Goal: Information Seeking & Learning: Find specific page/section

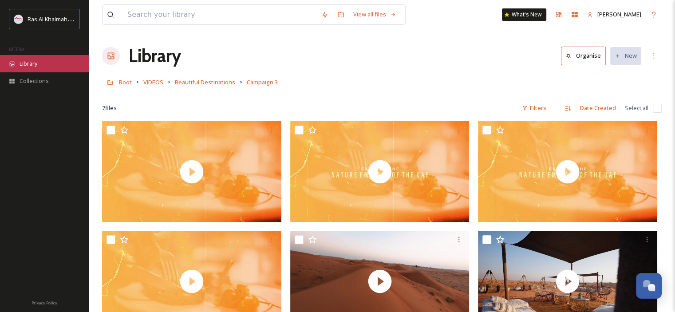
click at [40, 62] on div "Library" at bounding box center [44, 63] width 89 height 17
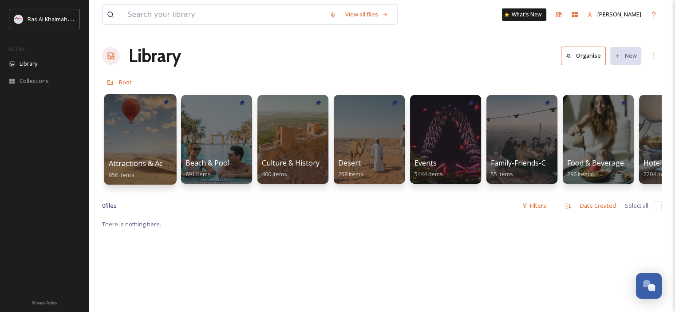
click at [133, 144] on div at bounding box center [140, 139] width 72 height 90
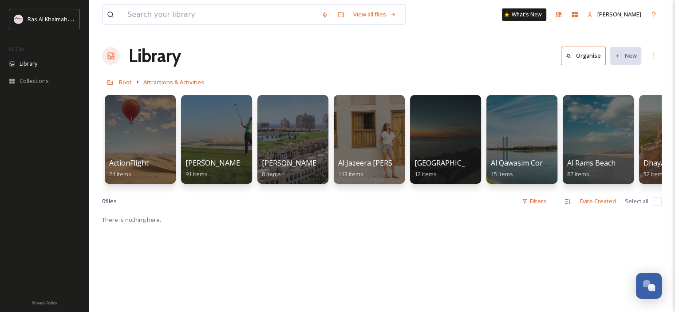
click at [293, 65] on div "Library Organise New" at bounding box center [381, 56] width 559 height 27
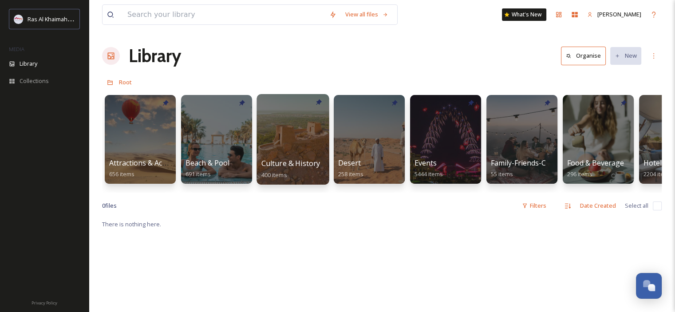
click at [291, 135] on div at bounding box center [292, 139] width 72 height 90
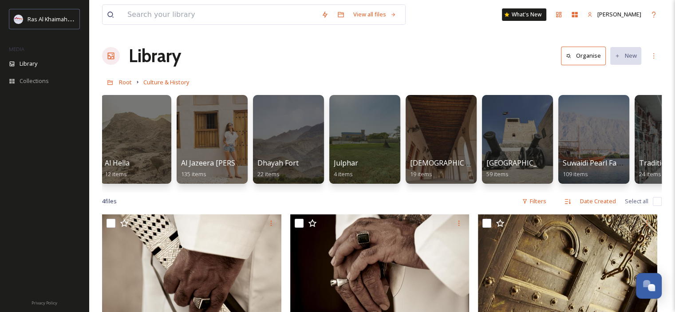
scroll to position [0, 127]
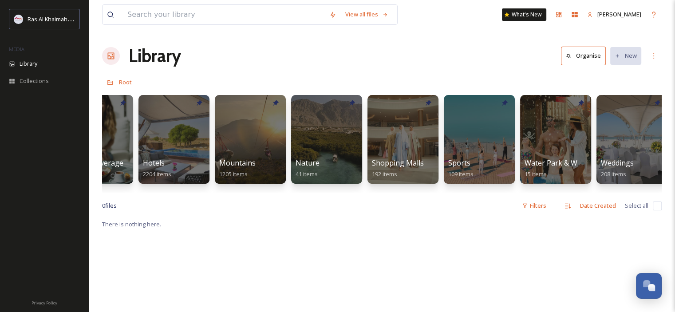
scroll to position [0, 497]
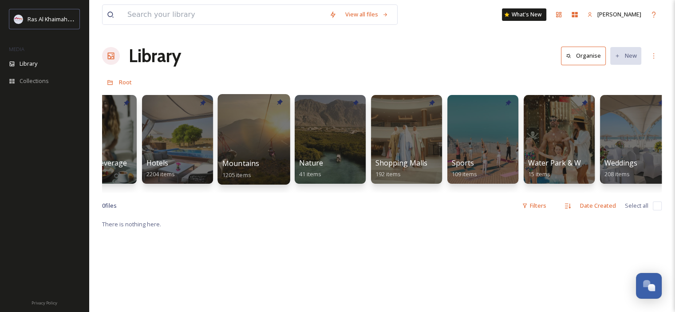
click at [245, 135] on div at bounding box center [253, 139] width 72 height 90
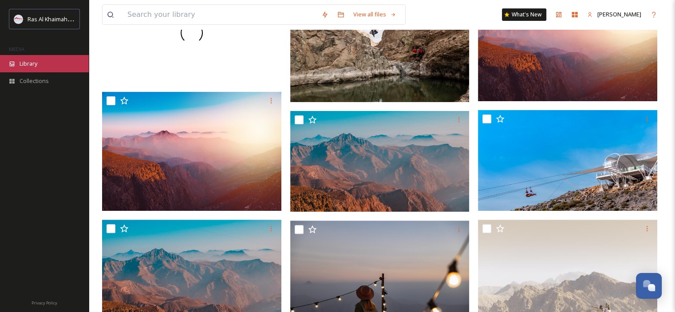
scroll to position [222, 0]
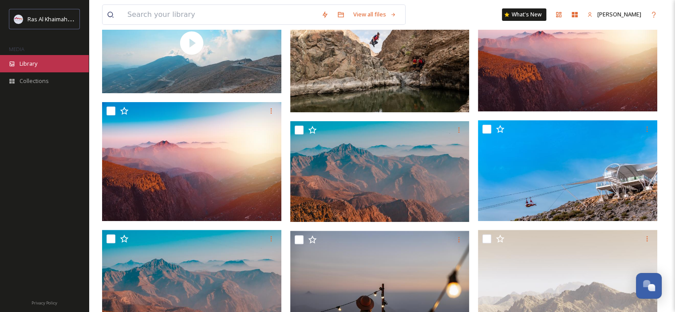
click at [35, 61] on span "Library" at bounding box center [29, 63] width 18 height 8
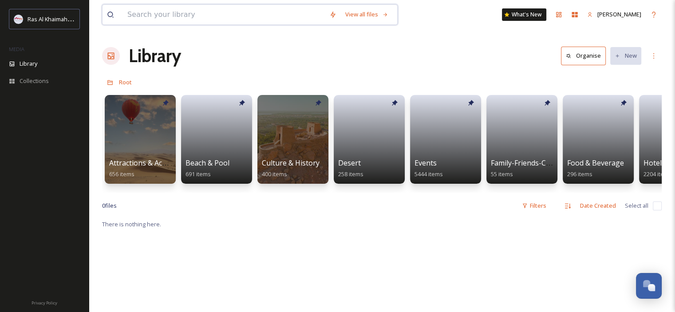
click at [160, 14] on input at bounding box center [224, 15] width 202 height 20
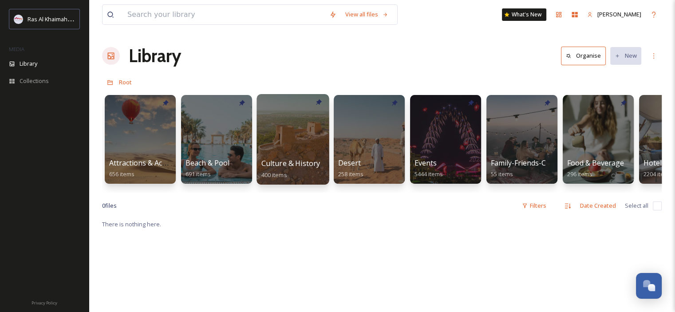
click at [272, 120] on div at bounding box center [292, 139] width 72 height 90
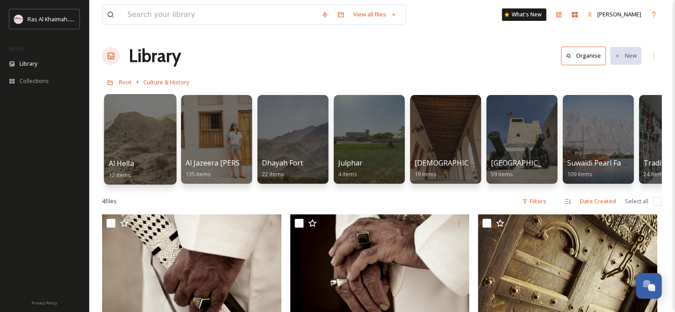
click at [142, 157] on div at bounding box center [140, 139] width 72 height 90
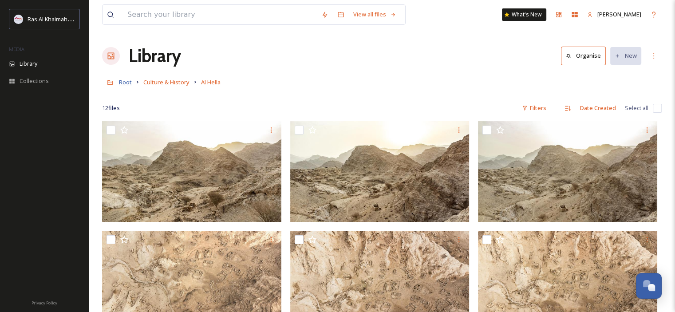
click at [122, 83] on span "Root" at bounding box center [125, 82] width 13 height 8
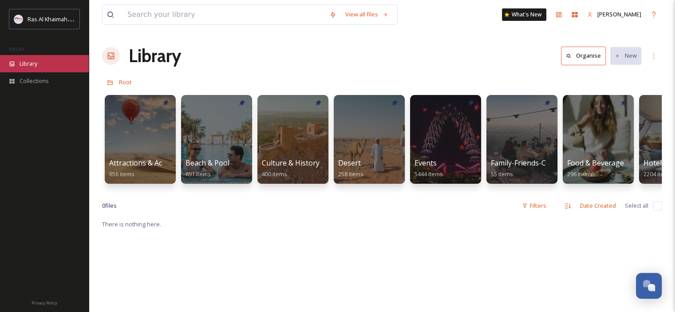
click at [31, 60] on span "Library" at bounding box center [29, 63] width 18 height 8
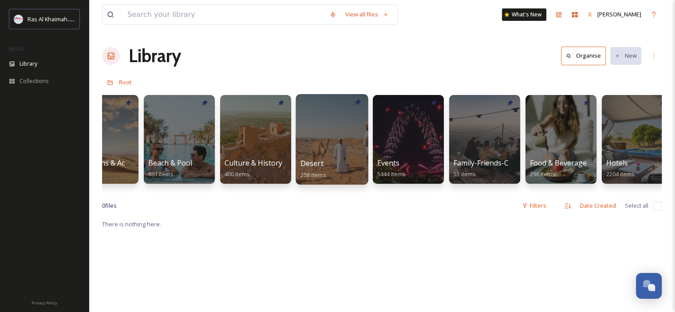
scroll to position [0, 39]
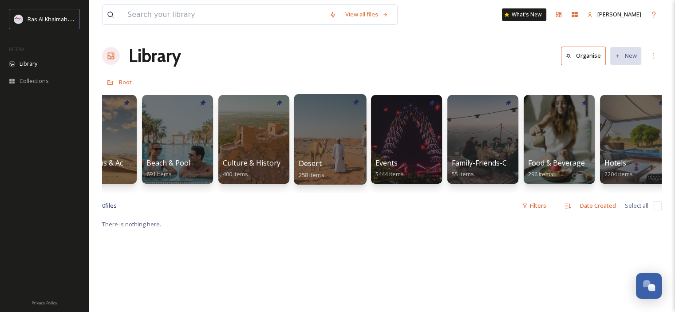
click at [324, 136] on div at bounding box center [330, 139] width 72 height 90
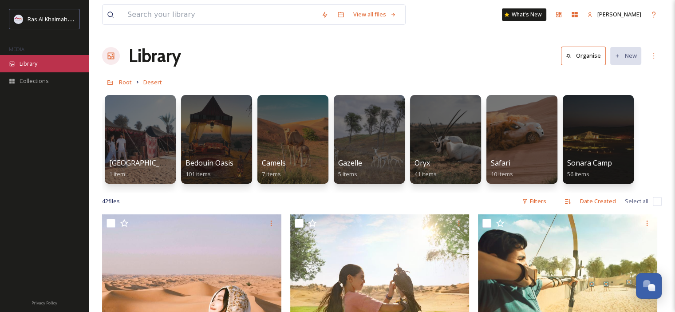
click at [48, 62] on div "Library" at bounding box center [44, 63] width 89 height 17
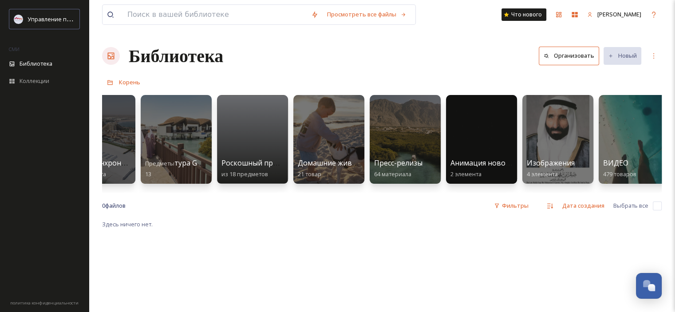
scroll to position [0, 1500]
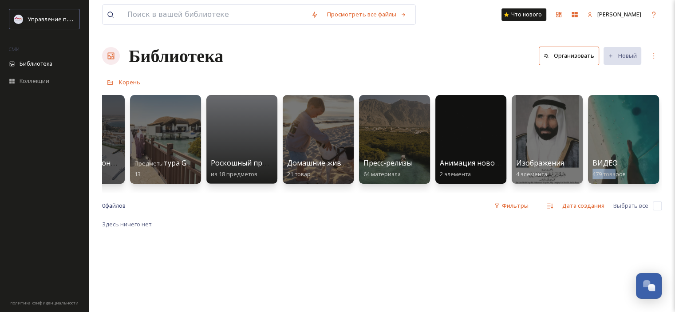
drag, startPoint x: 593, startPoint y: 189, endPoint x: 617, endPoint y: 191, distance: 24.0
click at [617, 191] on div "Достопримечательности и мероприятия 656 позиций Пляж и бассейн 691 товар Культу…" at bounding box center [381, 141] width 559 height 102
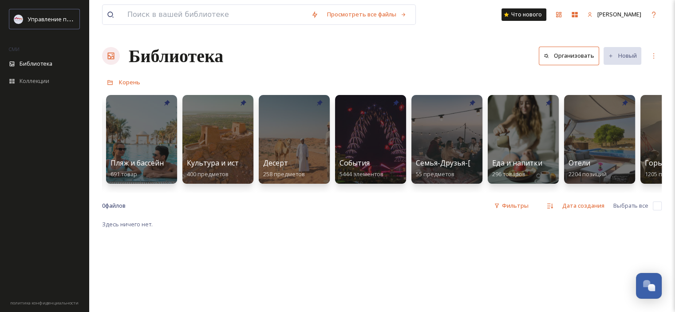
scroll to position [0, 0]
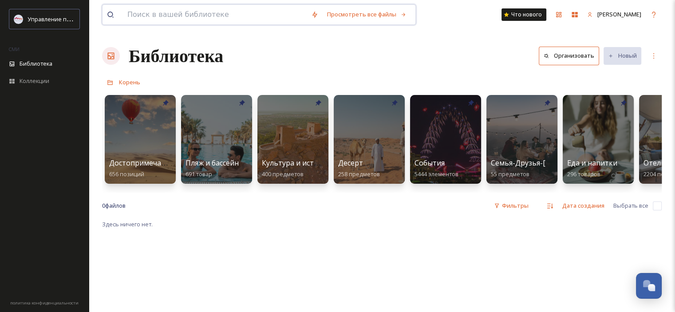
click at [181, 12] on input at bounding box center [215, 15] width 184 height 20
paste input "Jazirah Aviation Club"
type input "Jazirah Aviation Club"
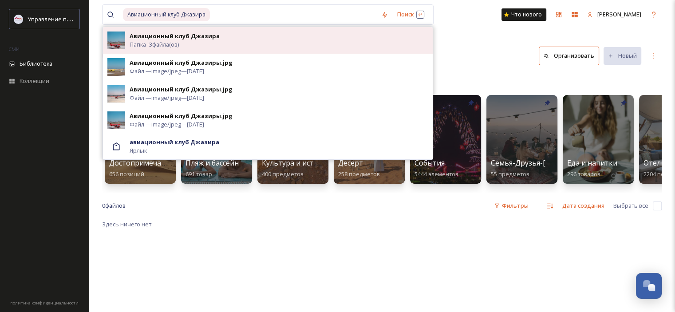
click at [217, 42] on div "Авиационный клуб Джазира Папка - 3 файла(ов)" at bounding box center [278, 40] width 298 height 17
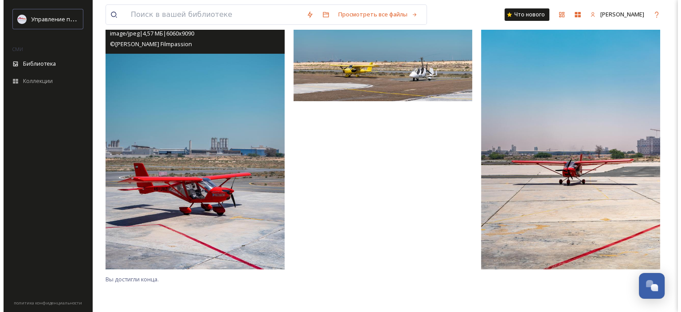
scroll to position [76, 0]
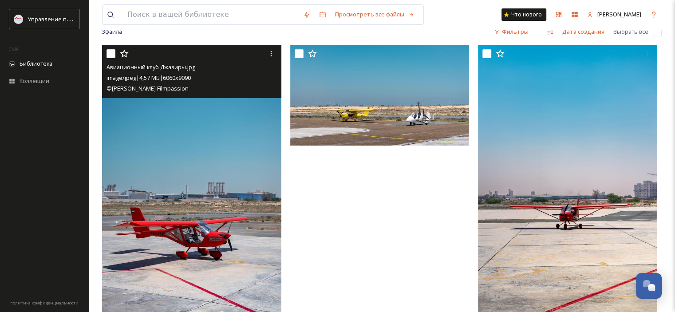
click at [208, 127] on img at bounding box center [191, 179] width 179 height 269
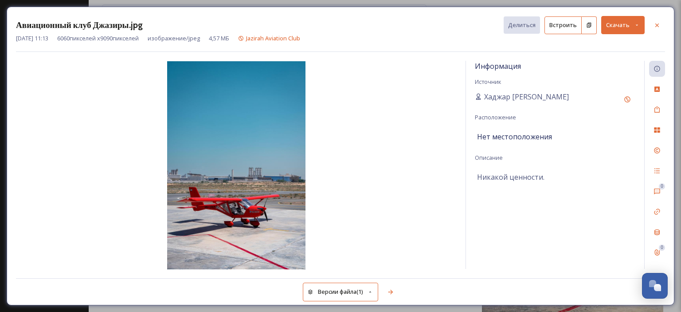
click at [640, 27] on icon at bounding box center [637, 25] width 6 height 6
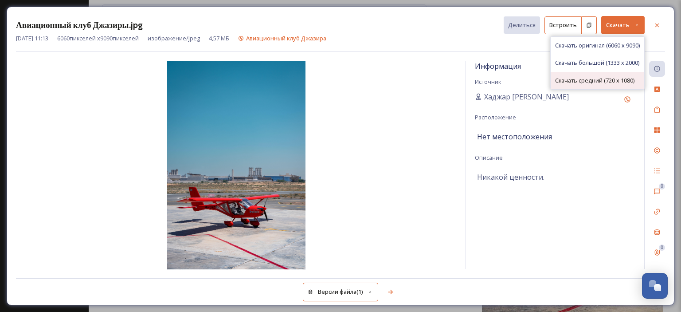
click at [614, 77] on font "Скачать средний (720 x 1080)" at bounding box center [594, 80] width 79 height 8
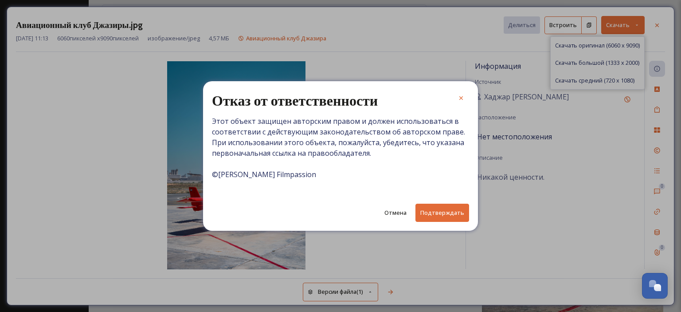
click at [433, 216] on font "Подтверждать" at bounding box center [442, 212] width 44 height 8
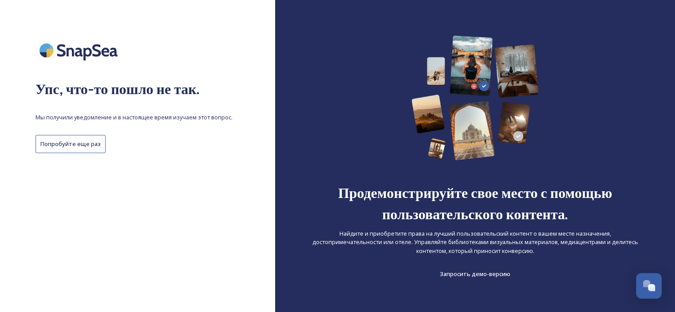
click at [77, 150] on button "Попробуйте еще раз" at bounding box center [70, 144] width 70 height 18
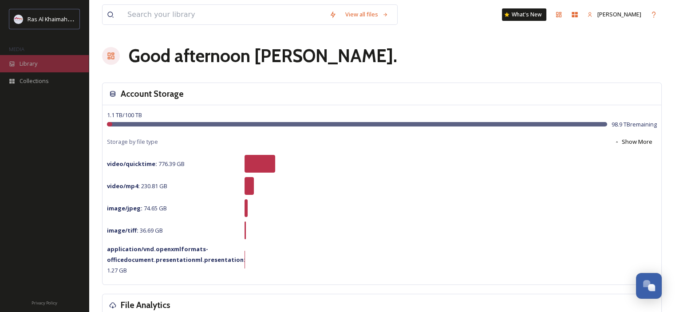
click at [31, 61] on span "Library" at bounding box center [29, 63] width 18 height 8
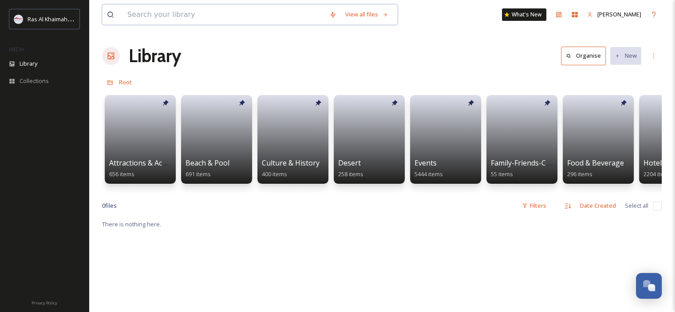
click at [183, 14] on input at bounding box center [224, 15] width 202 height 20
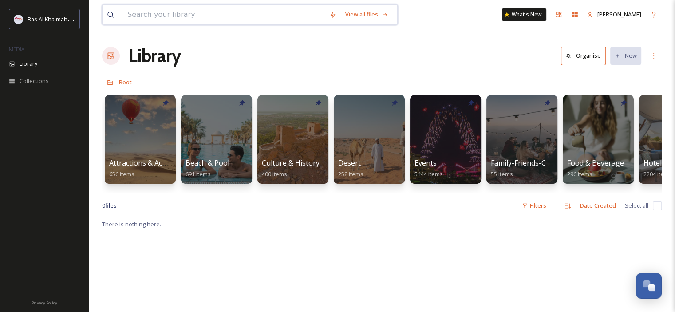
paste input "Jazirah Aviation Club"
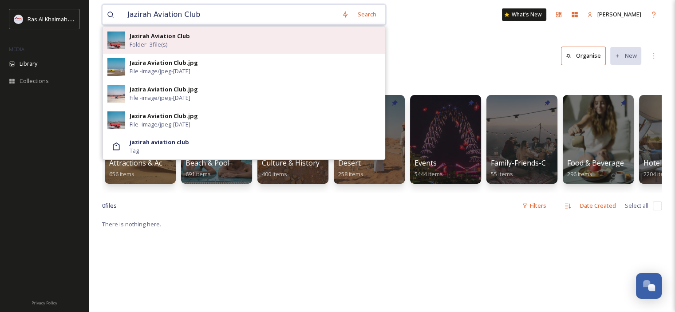
type input "Jazirah Aviation Club"
click at [193, 43] on div "Jazirah Aviation Club Folder - 3 file(s)" at bounding box center [254, 40] width 251 height 17
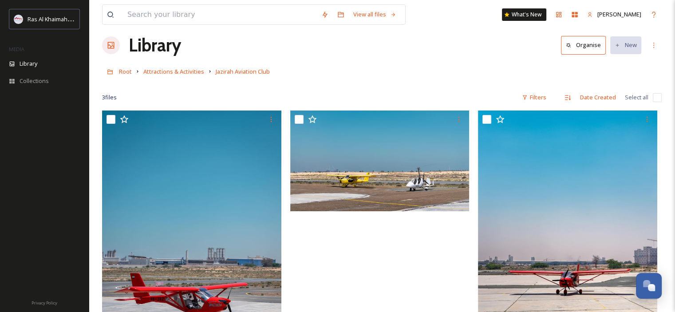
scroll to position [89, 0]
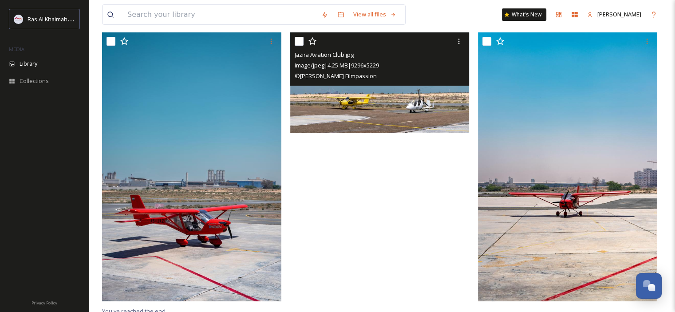
click at [356, 115] on img at bounding box center [379, 82] width 179 height 101
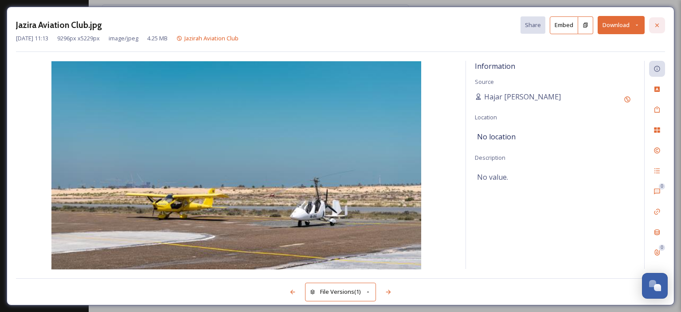
click at [660, 24] on icon at bounding box center [657, 25] width 7 height 7
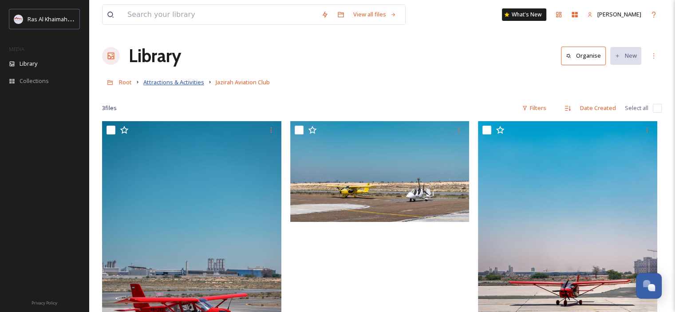
click at [183, 85] on span "Attractions & Activities" at bounding box center [173, 82] width 61 height 8
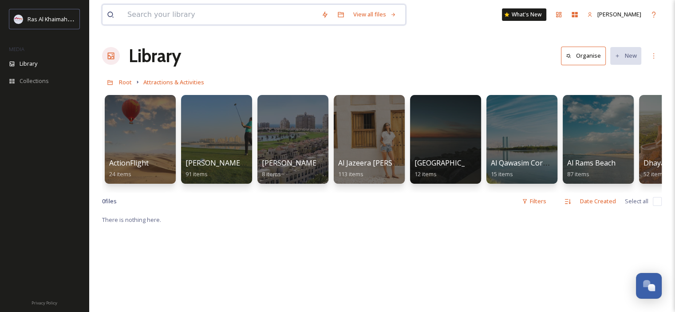
click at [189, 16] on input at bounding box center [220, 15] width 194 height 20
paste input "Трасса RAK TRACK"
type input "Трасса RAK TRACK"
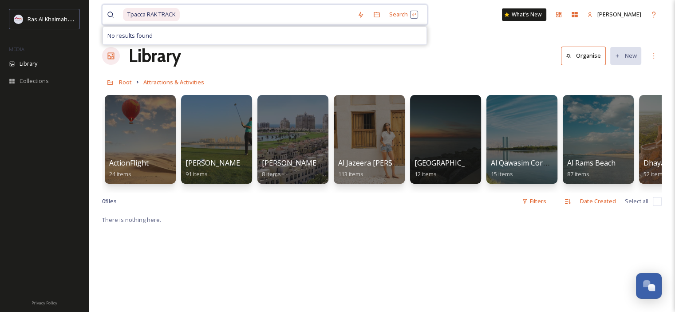
click at [145, 14] on span "Трасса RAK TRACK" at bounding box center [151, 14] width 57 height 13
drag, startPoint x: 145, startPoint y: 14, endPoint x: 106, endPoint y: 10, distance: 39.2
click at [106, 10] on div "Трасса RAK TRACK Search No results found" at bounding box center [264, 14] width 325 height 20
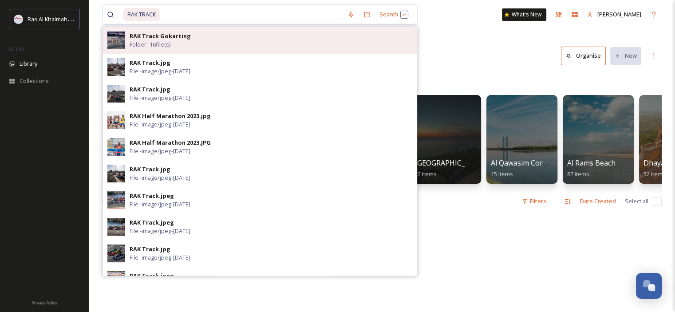
click at [235, 43] on div "RAK Track Gokarting Folder - 16 file(s)" at bounding box center [270, 40] width 283 height 17
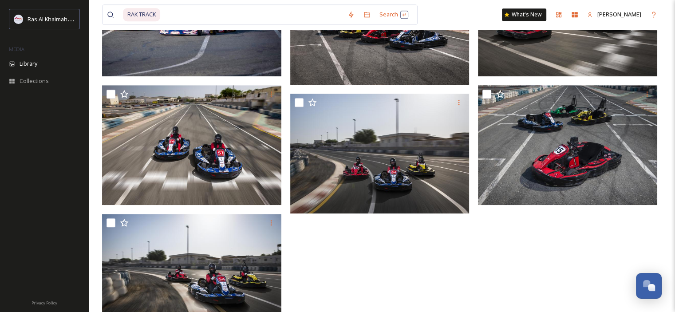
scroll to position [585, 0]
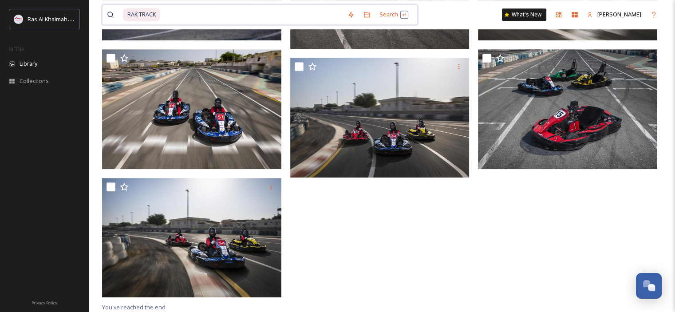
click at [202, 5] on input at bounding box center [252, 15] width 182 height 20
drag, startPoint x: 179, startPoint y: 8, endPoint x: 120, endPoint y: 10, distance: 59.5
click at [120, 10] on div "RAK TRACK" at bounding box center [225, 15] width 236 height 20
type input "R"
paste input "[GEOGRAPHIC_DATA]"
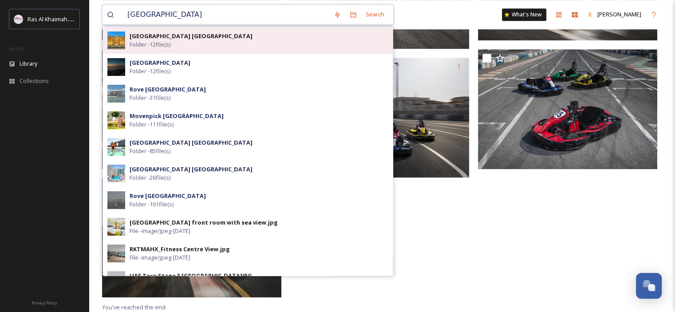
type input "[GEOGRAPHIC_DATA]"
click at [210, 43] on div "Pullman Resort Al Marjan Island Folder - 12 file(s)" at bounding box center [258, 40] width 259 height 17
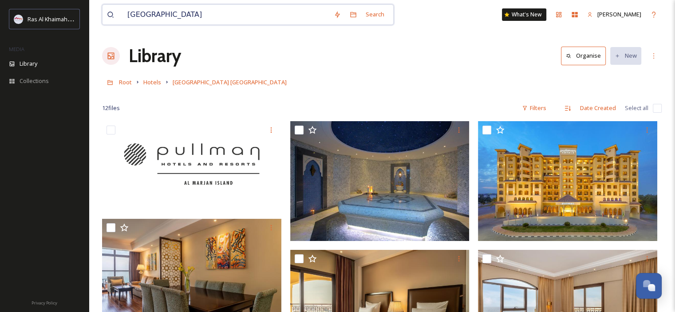
drag, startPoint x: 200, startPoint y: 13, endPoint x: 95, endPoint y: 8, distance: 105.7
paste input "Al Marjan Island Sightseeing Speedboat Tour"
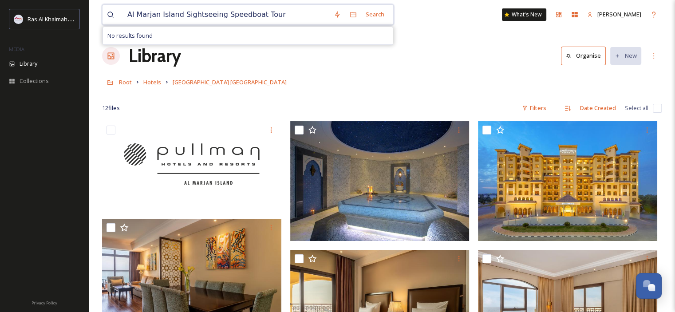
drag, startPoint x: 277, startPoint y: 16, endPoint x: 217, endPoint y: 12, distance: 60.0
click at [216, 12] on input "Al Marjan Island Sightseeing Speedboat Tour" at bounding box center [226, 15] width 206 height 20
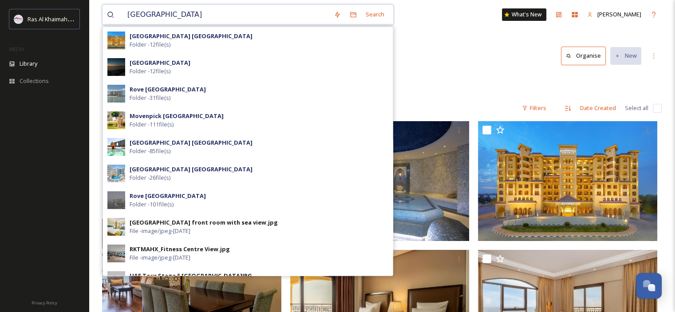
drag, startPoint x: 179, startPoint y: 12, endPoint x: 157, endPoint y: 12, distance: 21.7
click at [157, 12] on input "[GEOGRAPHIC_DATA]" at bounding box center [226, 15] width 206 height 20
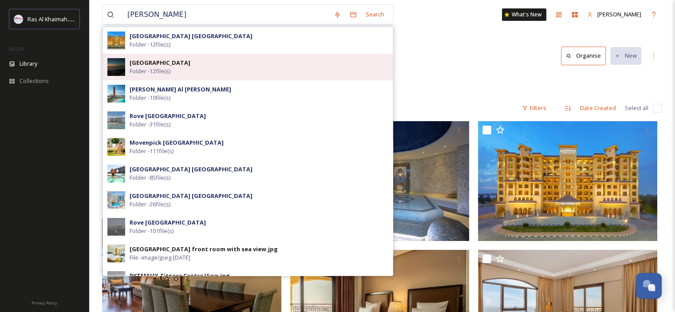
click at [193, 70] on div "Al Marjan Island Folder - 12 file(s)" at bounding box center [258, 67] width 259 height 17
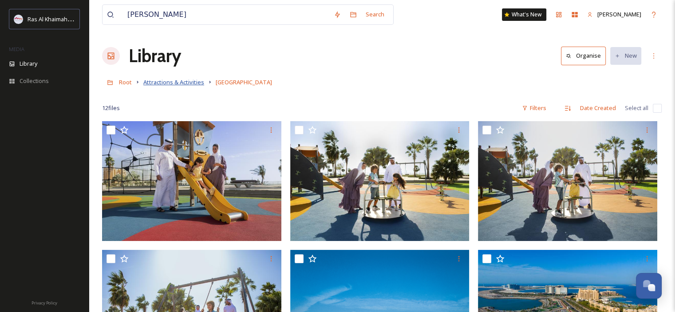
click at [174, 82] on span "Attractions & Activities" at bounding box center [173, 82] width 61 height 8
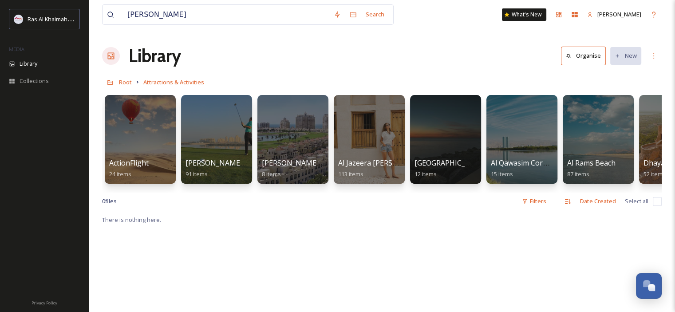
scroll to position [0, 135]
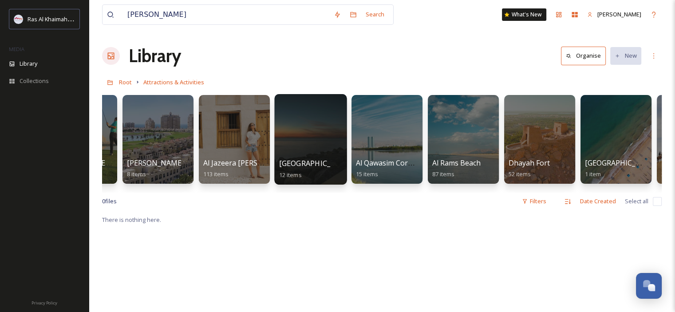
click at [328, 135] on div at bounding box center [310, 139] width 72 height 90
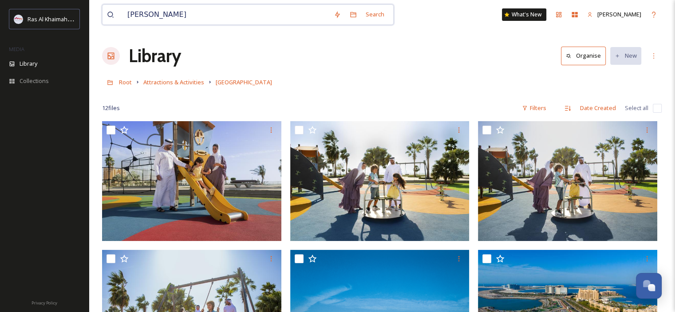
drag, startPoint x: 121, startPoint y: 16, endPoint x: 91, endPoint y: 19, distance: 29.9
paste input "VOX Cinemas"
type input "VOX Cinemas"
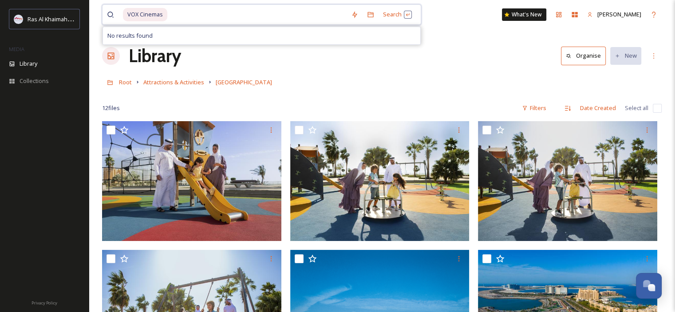
click at [125, 16] on span "VOX Cinemas" at bounding box center [145, 14] width 44 height 13
drag, startPoint x: 211, startPoint y: 15, endPoint x: 100, endPoint y: 18, distance: 111.3
type input "V"
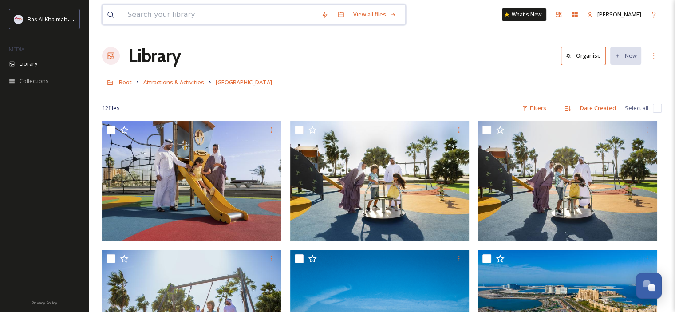
paste input "Al Sawan Came"
type input "Al Sawan Came"
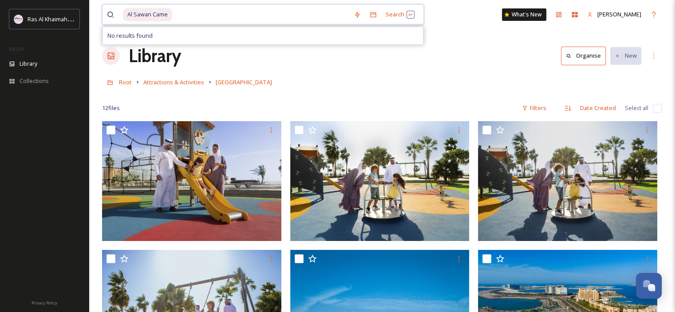
type input "\"
type input "Al Sawan Cam"
drag, startPoint x: 188, startPoint y: 15, endPoint x: 113, endPoint y: 12, distance: 75.5
click at [113, 12] on div "Al Sawan Cam" at bounding box center [218, 15] width 222 height 20
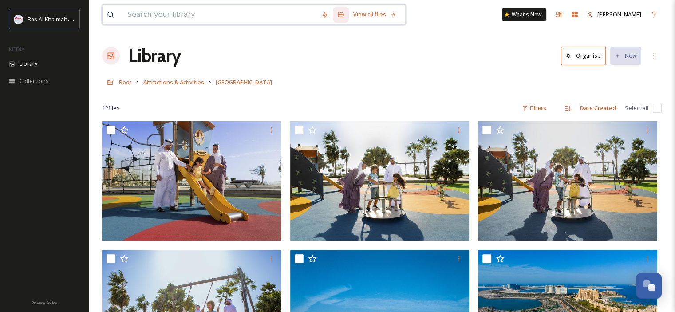
paste input "Al Sawan Camel Race Track"
type input "Al Sawan Camel Race Track"
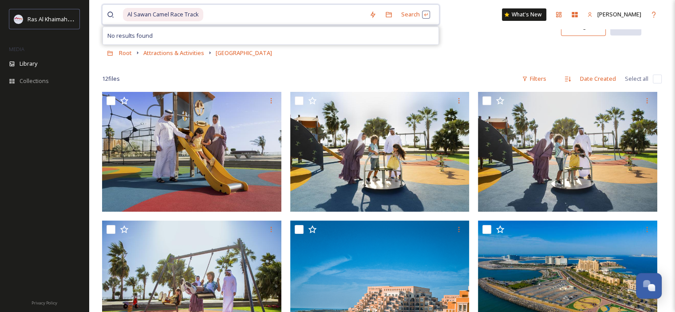
scroll to position [44, 0]
